Goal: Task Accomplishment & Management: Use online tool/utility

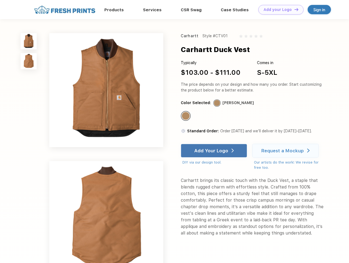
click at [279, 10] on link "Add your Logo Design Tool" at bounding box center [280, 10] width 45 height 10
click at [0, 0] on div "Design Tool" at bounding box center [0, 0] width 0 height 0
click at [294, 9] on link "Add your Logo Design Tool" at bounding box center [280, 10] width 45 height 10
click at [29, 41] on img at bounding box center [29, 41] width 16 height 16
click at [29, 61] on img at bounding box center [29, 61] width 16 height 16
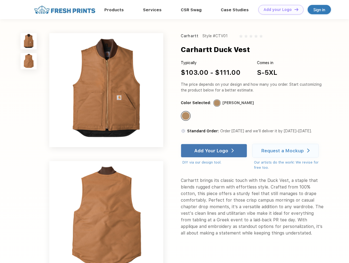
click at [186, 116] on div "Standard Color" at bounding box center [186, 116] width 8 height 8
click at [215, 151] on div "Add Your Logo" at bounding box center [211, 150] width 34 height 5
click at [286, 151] on div "Request a Mockup" at bounding box center [283, 150] width 42 height 5
